Goal: Navigation & Orientation: Find specific page/section

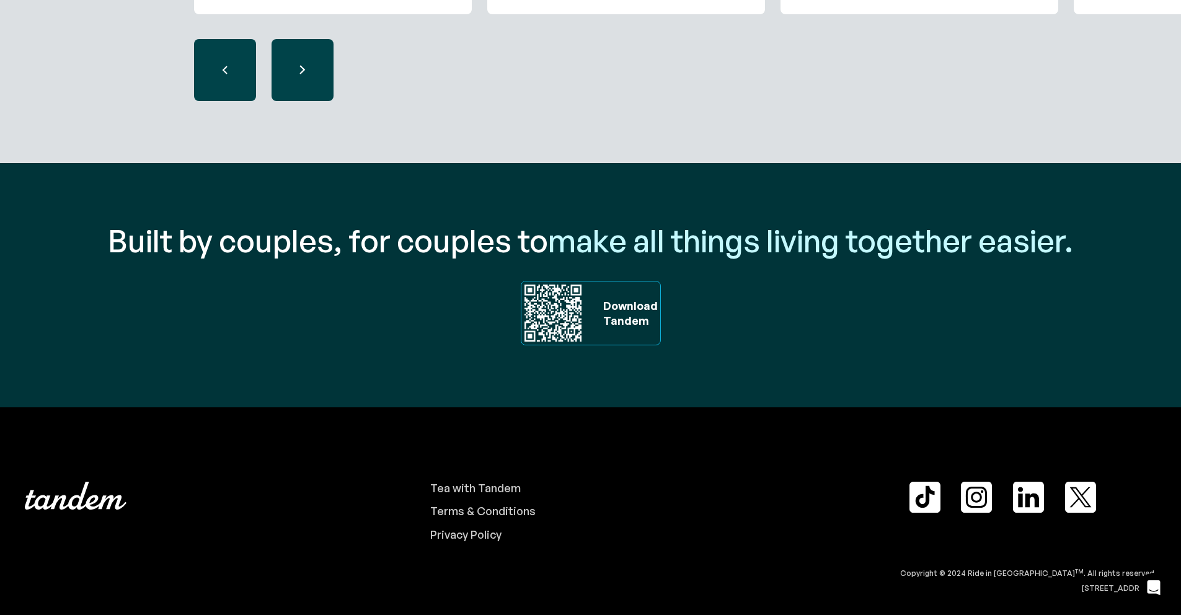
scroll to position [4167, 0]
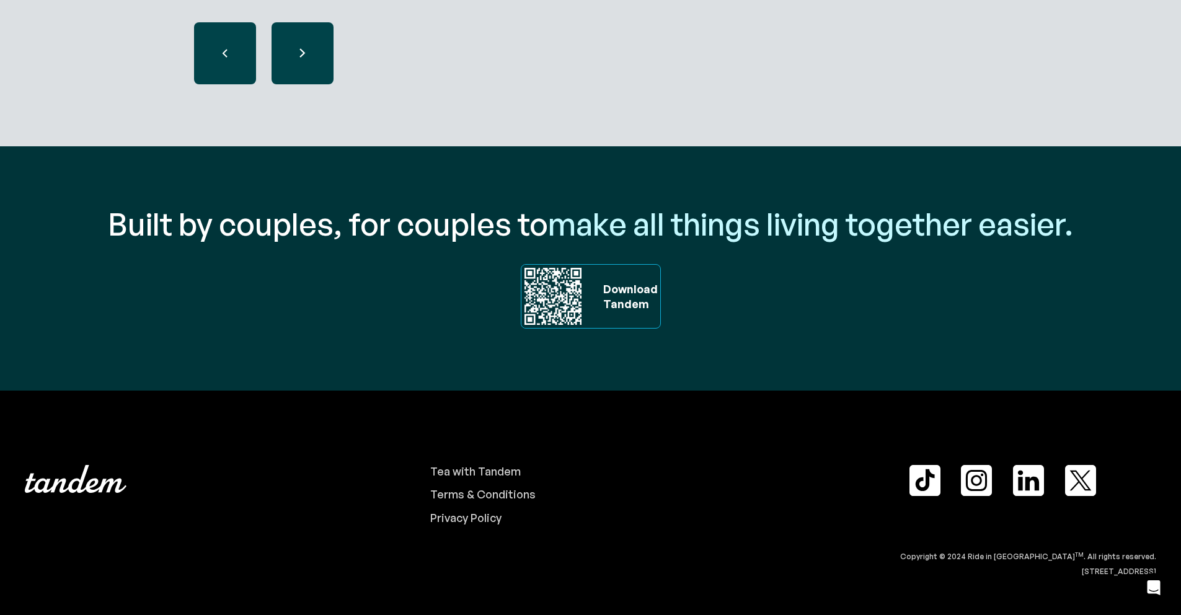
click at [96, 469] on img at bounding box center [76, 479] width 102 height 29
